Goal: Task Accomplishment & Management: Manage account settings

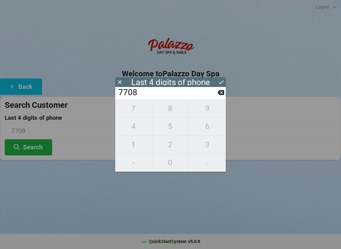
click at [219, 87] on div "7708" at bounding box center [170, 93] width 110 height 12
click at [221, 93] on icon at bounding box center [220, 92] width 7 height 5
click at [224, 97] on button at bounding box center [220, 92] width 7 height 9
click at [223, 91] on button at bounding box center [220, 92] width 7 height 9
click at [222, 93] on icon at bounding box center [220, 92] width 7 height 5
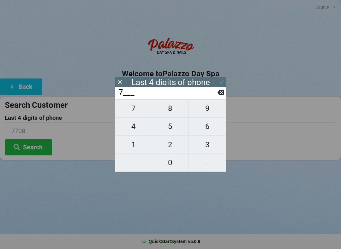
type input "____"
click at [212, 110] on span "9" at bounding box center [207, 108] width 37 height 13
type input "9___"
click at [175, 128] on span "5" at bounding box center [170, 126] width 37 height 13
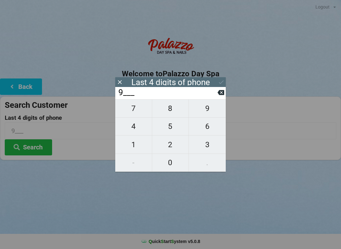
type input "95__"
click at [140, 109] on span "7" at bounding box center [133, 108] width 37 height 13
type input "957_"
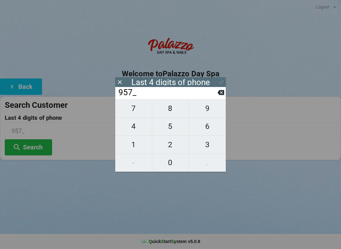
click at [216, 146] on span "3" at bounding box center [207, 144] width 37 height 13
type input "9573"
click at [221, 81] on icon at bounding box center [221, 82] width 7 height 7
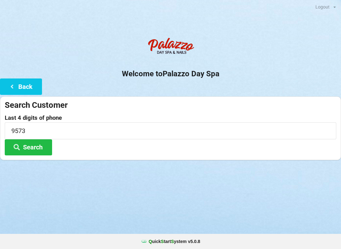
click at [33, 143] on button "Search" at bounding box center [28, 147] width 47 height 16
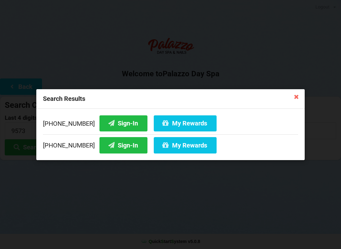
click at [120, 143] on button "Sign-In" at bounding box center [123, 145] width 48 height 16
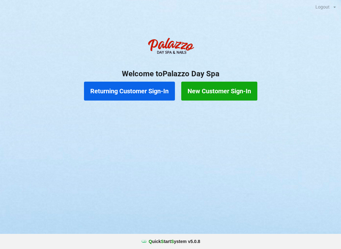
click at [159, 89] on button "Returning Customer Sign-In" at bounding box center [129, 91] width 91 height 19
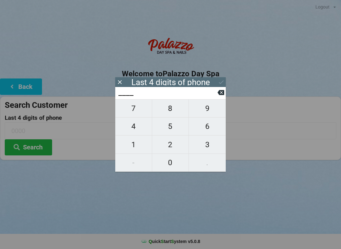
click at [173, 113] on span "8" at bounding box center [170, 108] width 37 height 13
type input "8___"
click at [208, 130] on span "6" at bounding box center [207, 126] width 37 height 13
type input "86__"
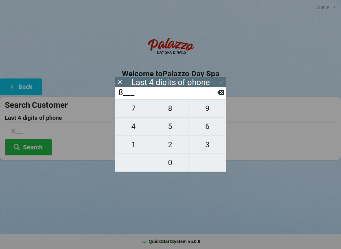
type input "86__"
click at [212, 111] on span "9" at bounding box center [207, 108] width 37 height 13
type input "869_"
click at [214, 95] on input "869_" at bounding box center [168, 93] width 100 height 10
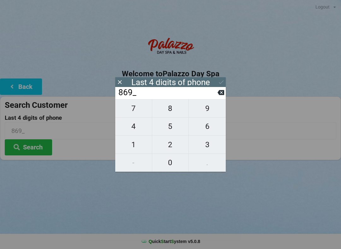
click at [173, 146] on span "2" at bounding box center [170, 144] width 37 height 13
type input "8692"
click at [208, 115] on div "7 8 9 4 5 6 1 2 3 - 0 ." at bounding box center [170, 135] width 110 height 73
click at [218, 96] on icon at bounding box center [220, 92] width 7 height 7
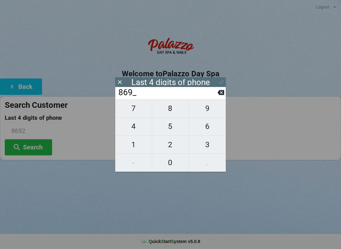
click at [214, 95] on input "869_" at bounding box center [168, 93] width 100 height 10
click at [220, 96] on icon at bounding box center [220, 92] width 7 height 7
click at [173, 146] on span "2" at bounding box center [170, 144] width 37 height 13
type input "862_"
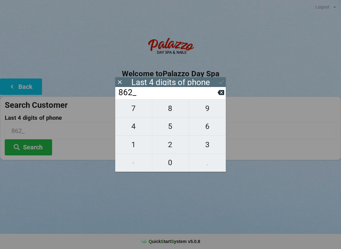
click at [209, 115] on span "9" at bounding box center [207, 108] width 37 height 13
type input "8629"
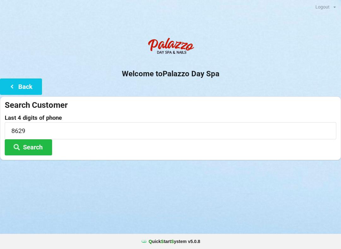
click at [39, 150] on button "Search" at bounding box center [28, 147] width 47 height 16
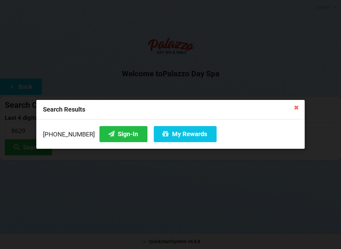
click at [187, 136] on button "My Rewards" at bounding box center [185, 134] width 63 height 16
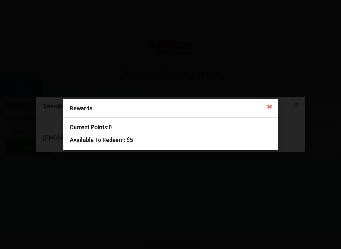
click at [270, 106] on icon at bounding box center [269, 106] width 10 height 10
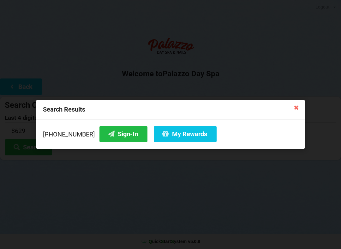
click at [114, 134] on button "Sign-In" at bounding box center [123, 134] width 48 height 16
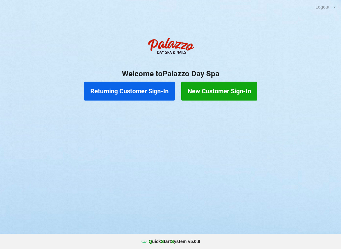
click at [137, 97] on button "Returning Customer Sign-In" at bounding box center [129, 91] width 91 height 19
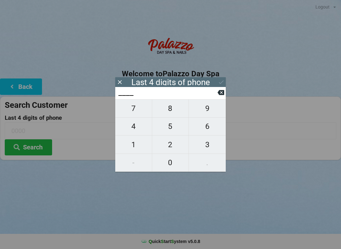
click at [139, 141] on span "1" at bounding box center [133, 144] width 37 height 13
type input "1___"
click at [171, 161] on span "0" at bounding box center [170, 162] width 37 height 13
type input "10__"
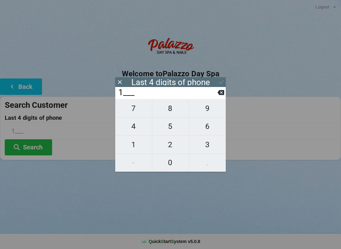
type input "10__"
click at [172, 165] on span "0" at bounding box center [170, 162] width 37 height 13
type input "100_"
click at [135, 126] on span "4" at bounding box center [133, 126] width 37 height 13
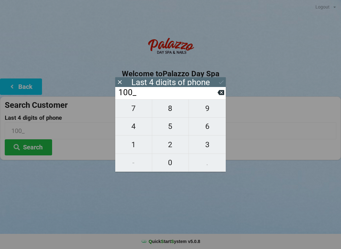
type input "1004"
click at [221, 82] on icon at bounding box center [221, 82] width 7 height 7
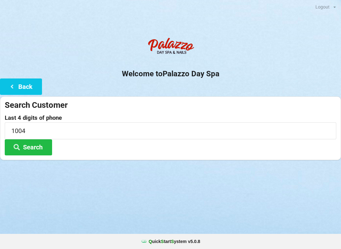
click at [29, 150] on button "Search" at bounding box center [28, 147] width 47 height 16
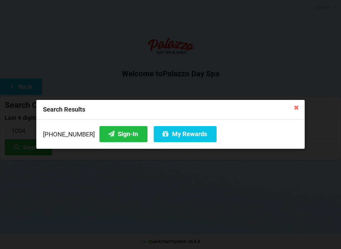
click at [179, 138] on button "My Rewards" at bounding box center [185, 134] width 63 height 16
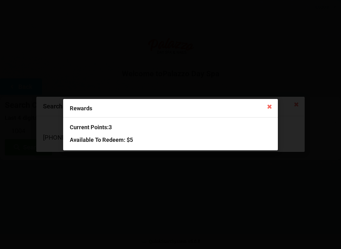
click at [269, 107] on icon at bounding box center [269, 106] width 10 height 10
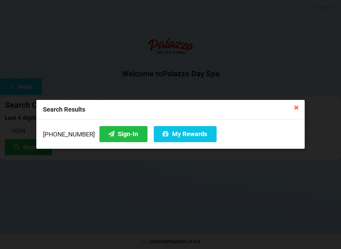
click at [110, 136] on button "Sign-In" at bounding box center [123, 134] width 48 height 16
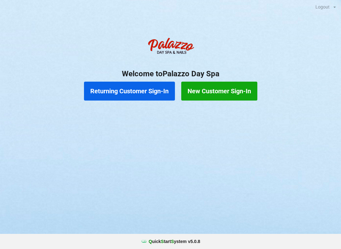
click at [138, 87] on button "Returning Customer Sign-In" at bounding box center [129, 91] width 91 height 19
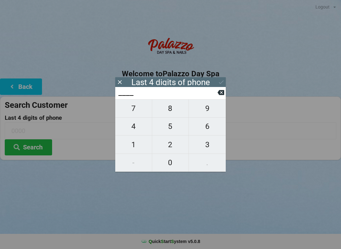
click at [204, 146] on span "3" at bounding box center [207, 144] width 37 height 13
type input "3___"
click at [133, 107] on span "7" at bounding box center [133, 108] width 37 height 13
type input "37__"
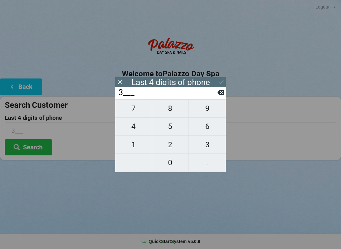
type input "37__"
click at [164, 160] on span "0" at bounding box center [170, 162] width 37 height 13
type input "370_"
click at [209, 146] on span "3" at bounding box center [207, 144] width 37 height 13
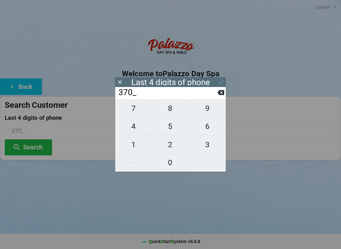
type input "3703"
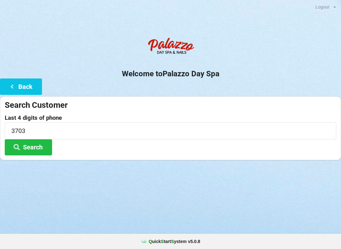
click at [271, 178] on div "Logout Logout Sign-In Welcome to Palazzo Day Spa Back Search Customer Last 4 di…" at bounding box center [170, 124] width 341 height 249
click at [39, 147] on button "Search" at bounding box center [28, 147] width 47 height 16
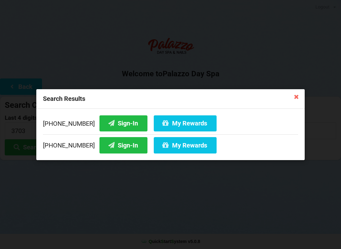
click at [168, 121] on button "My Rewards" at bounding box center [185, 123] width 63 height 16
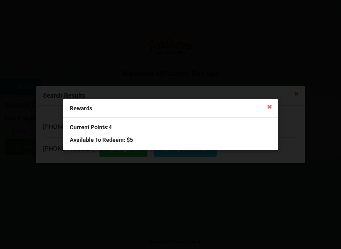
click at [79, 202] on div "Rewards Current Points: 4 Available To Redeem : $5" at bounding box center [170, 124] width 341 height 249
click at [270, 105] on icon at bounding box center [269, 106] width 10 height 10
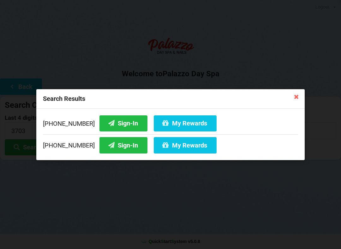
click at [294, 101] on icon at bounding box center [296, 96] width 10 height 10
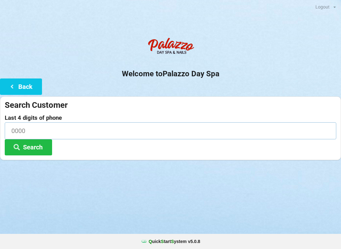
click at [31, 128] on input at bounding box center [170, 130] width 331 height 17
click at [34, 126] on input at bounding box center [170, 130] width 331 height 17
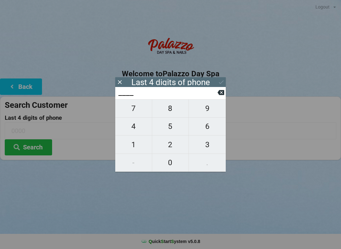
click at [177, 166] on span "0" at bounding box center [170, 162] width 37 height 13
type input "0___"
click at [208, 145] on span "3" at bounding box center [207, 144] width 37 height 13
type input "03__"
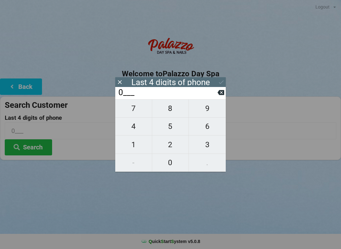
type input "03__"
click at [133, 110] on span "7" at bounding box center [133, 108] width 37 height 13
type input "037_"
click at [210, 142] on span "3" at bounding box center [207, 144] width 37 height 13
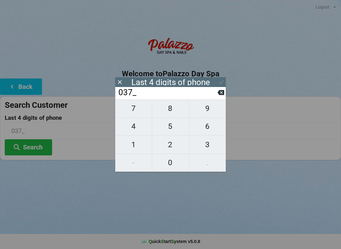
type input "0373"
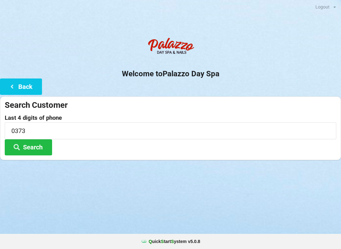
click at [194, 203] on div "Logout Logout Sign-In Welcome to Palazzo Day Spa Back Search Customer Last 4 di…" at bounding box center [170, 124] width 341 height 249
click at [27, 147] on button "Search" at bounding box center [28, 147] width 47 height 16
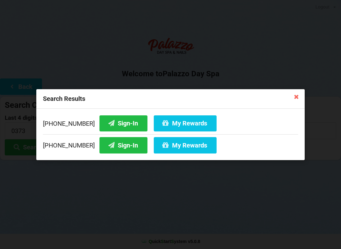
click at [105, 124] on button "Sign-In" at bounding box center [123, 123] width 48 height 16
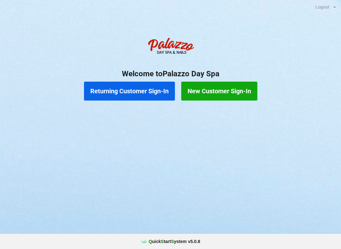
click at [114, 93] on button "Returning Customer Sign-In" at bounding box center [129, 91] width 91 height 19
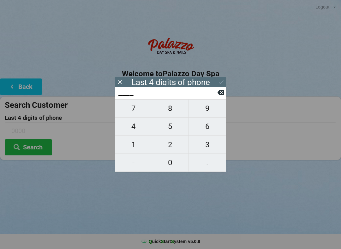
click at [170, 162] on span "0" at bounding box center [170, 162] width 37 height 13
type input "0___"
click at [202, 143] on span "3" at bounding box center [207, 144] width 37 height 13
type input "03__"
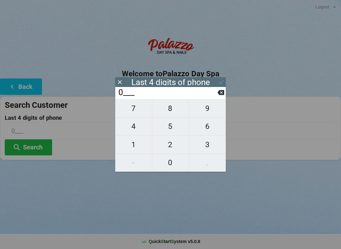
type input "03__"
click at [134, 112] on span "7" at bounding box center [133, 108] width 37 height 13
type input "037_"
click at [209, 143] on span "3" at bounding box center [207, 144] width 37 height 13
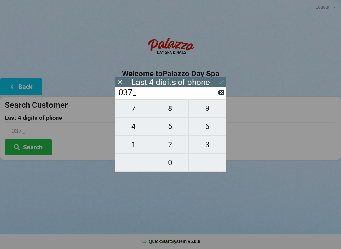
type input "0373"
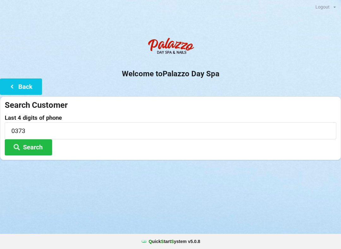
click at [17, 149] on icon at bounding box center [17, 146] width 8 height 5
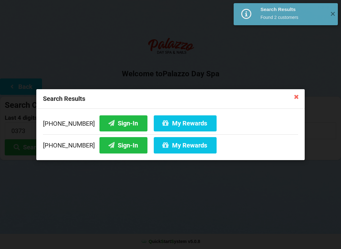
click at [184, 116] on button "My Rewards" at bounding box center [185, 123] width 63 height 16
